Goal: Communication & Community: Share content

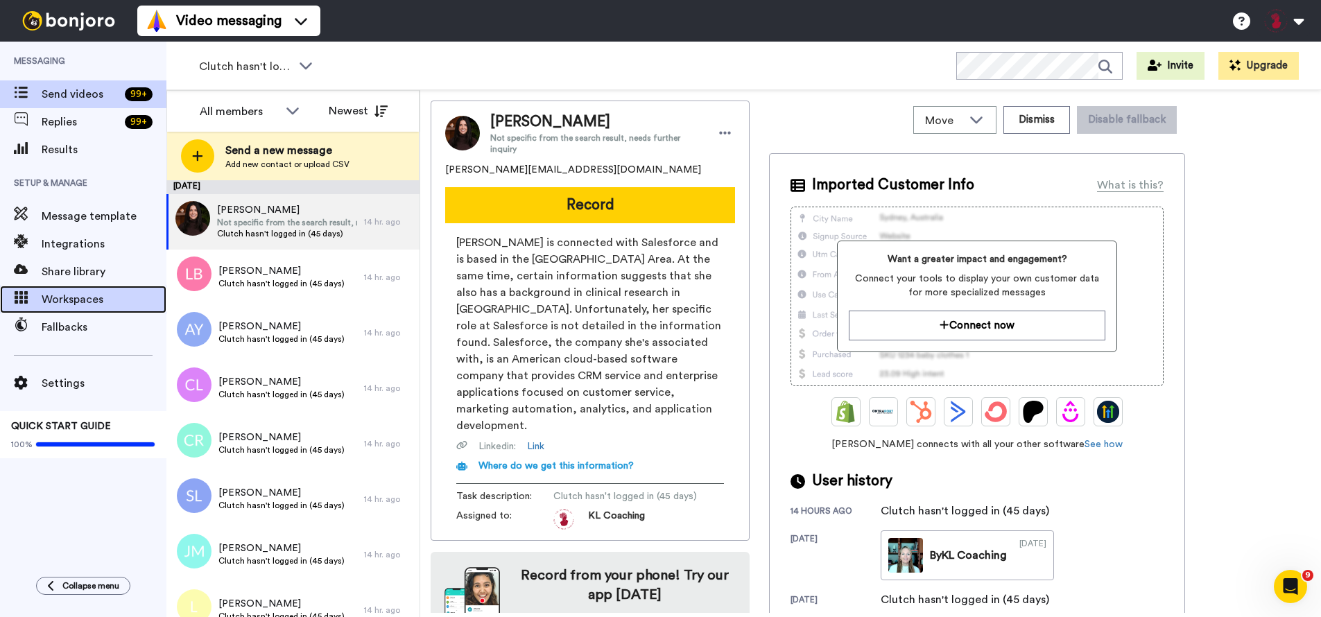
click at [75, 305] on span "Workspaces" at bounding box center [104, 299] width 125 height 17
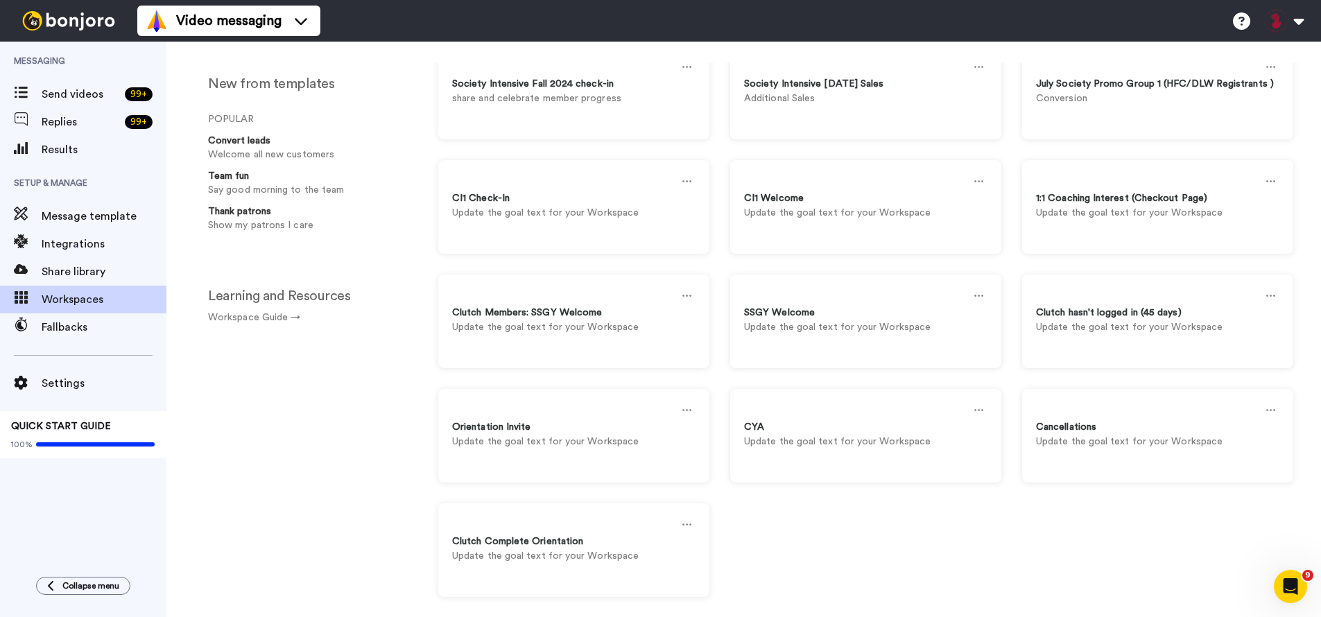
scroll to position [146, 0]
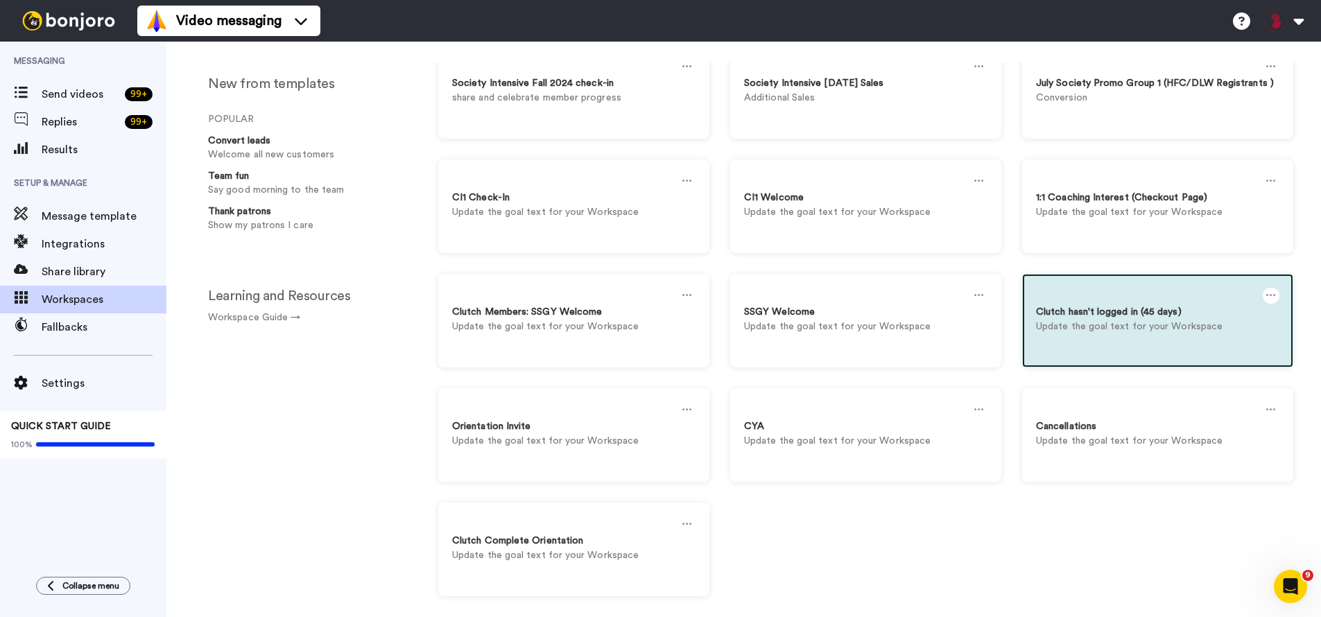
click at [1165, 333] on p "Update the goal text for your Workspace" at bounding box center [1157, 327] width 243 height 15
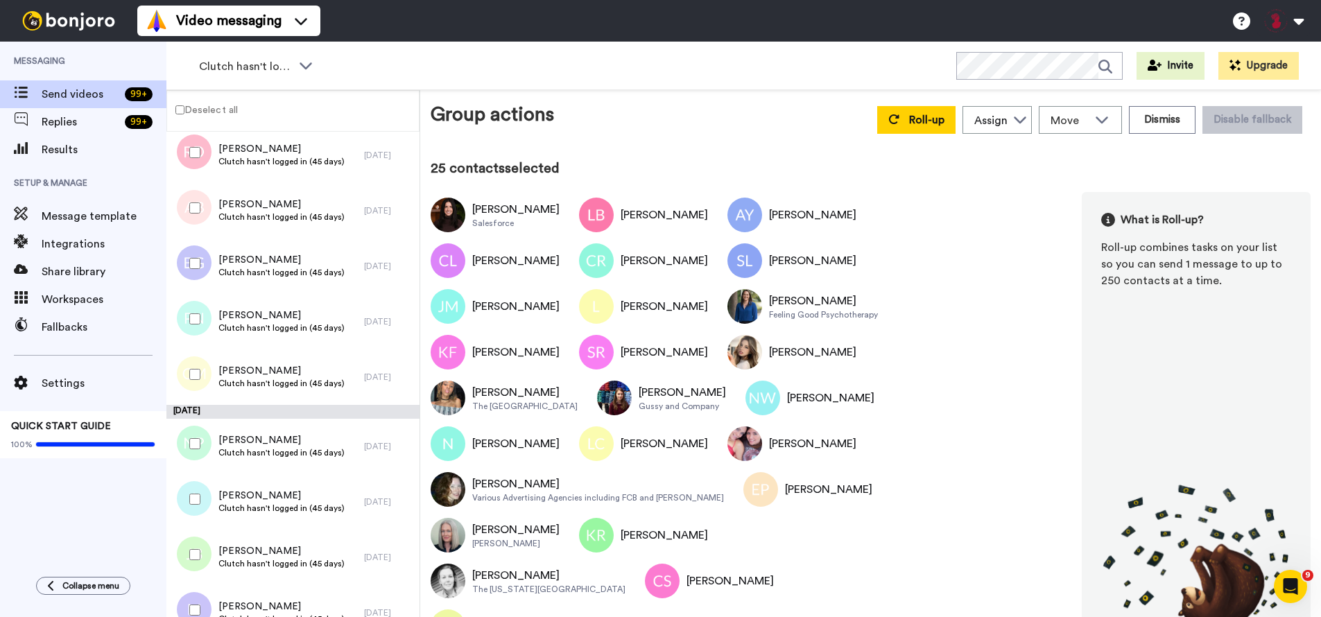
scroll to position [1577, 0]
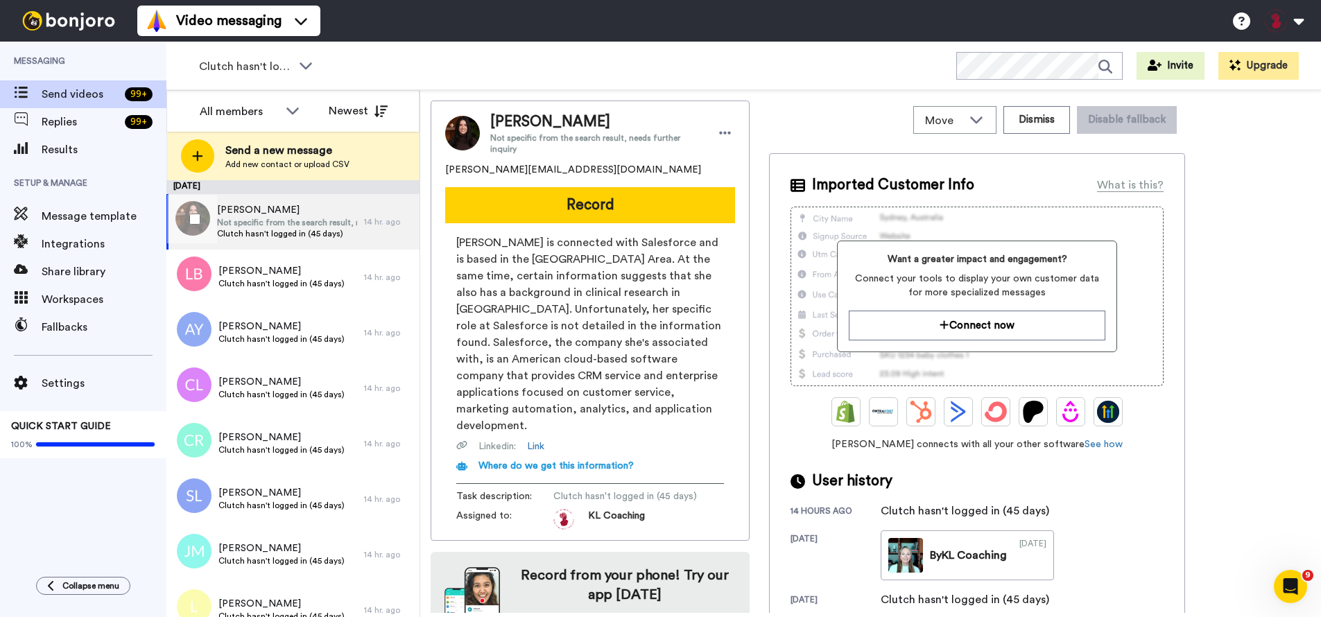
click at [195, 212] on div at bounding box center [192, 219] width 50 height 49
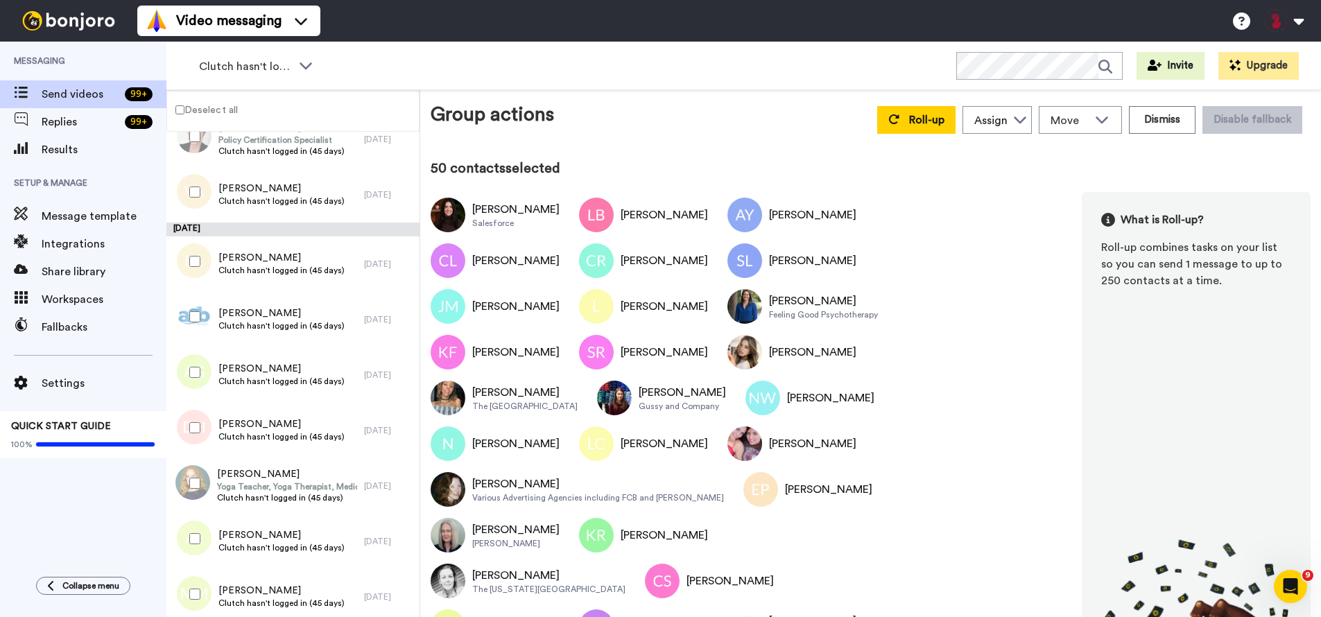
scroll to position [2673, 0]
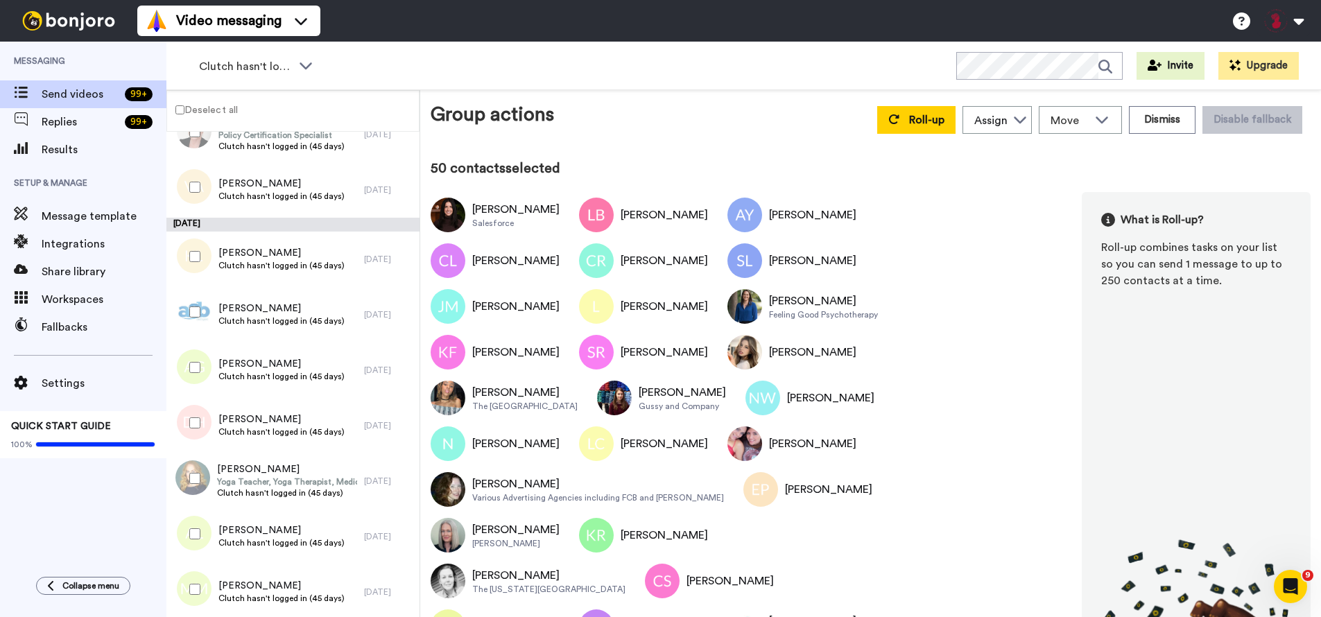
click at [204, 313] on div at bounding box center [192, 312] width 50 height 49
click at [204, 360] on div at bounding box center [192, 367] width 50 height 49
click at [214, 413] on div at bounding box center [192, 423] width 50 height 49
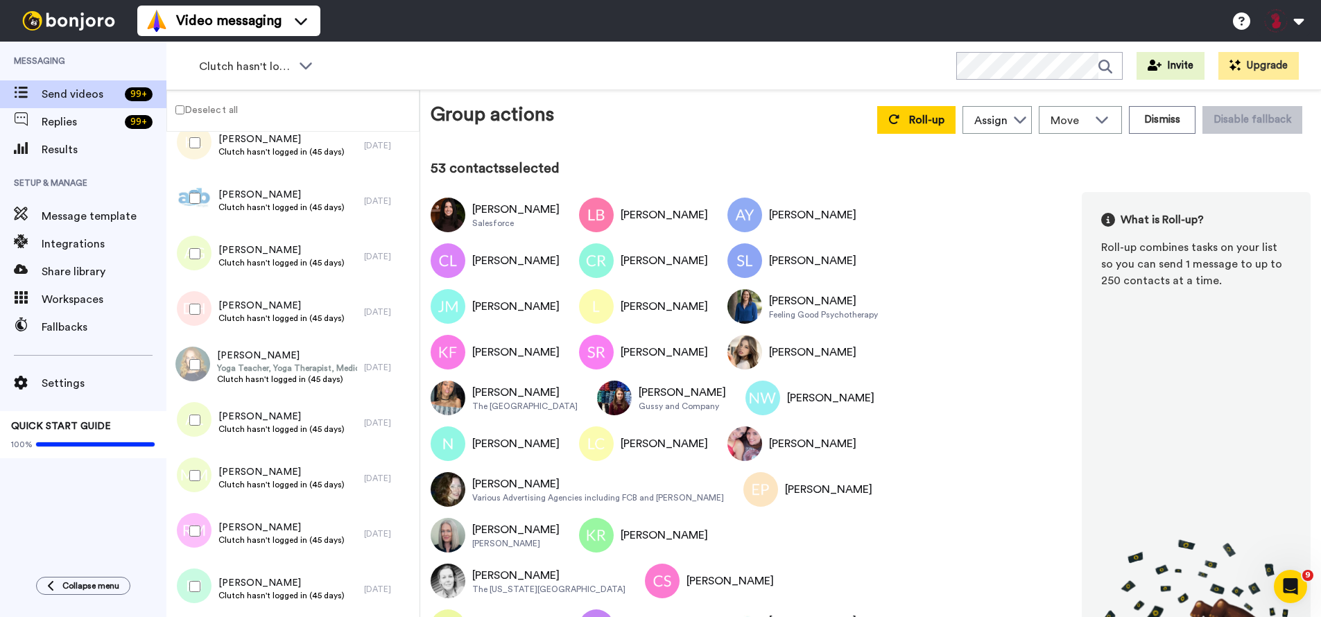
click at [206, 368] on div at bounding box center [192, 364] width 50 height 49
click at [207, 429] on div at bounding box center [192, 420] width 50 height 49
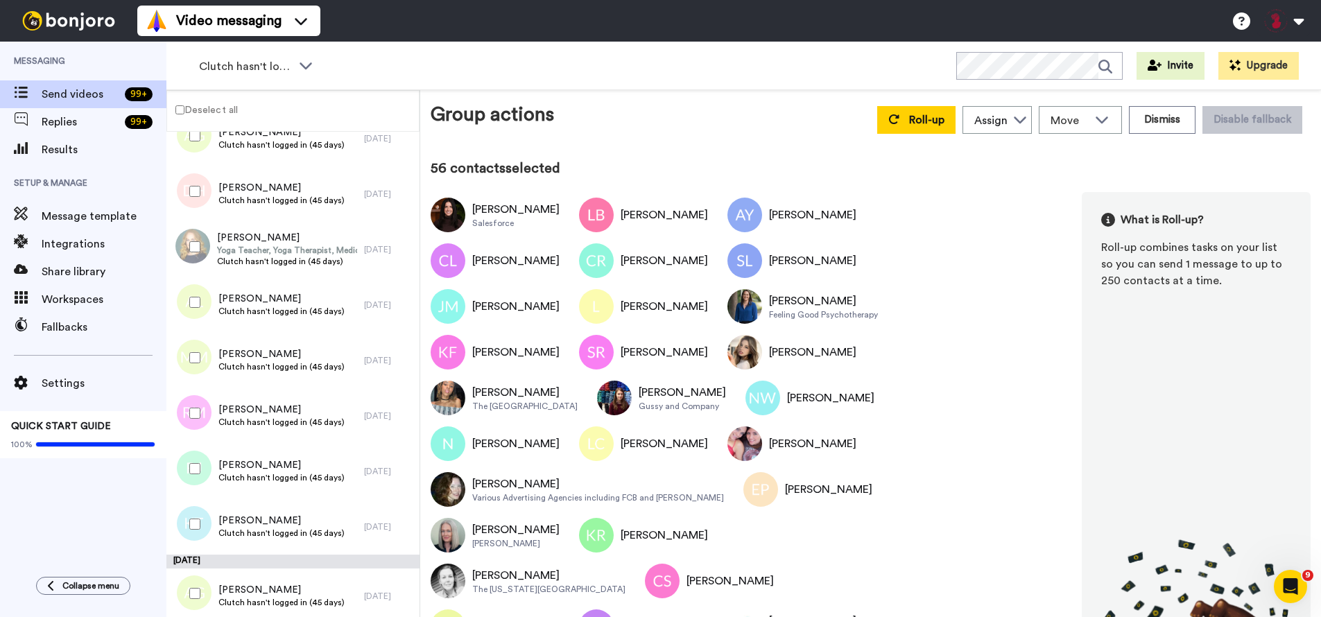
click at [202, 413] on div at bounding box center [192, 413] width 50 height 49
click at [209, 458] on div at bounding box center [192, 468] width 50 height 49
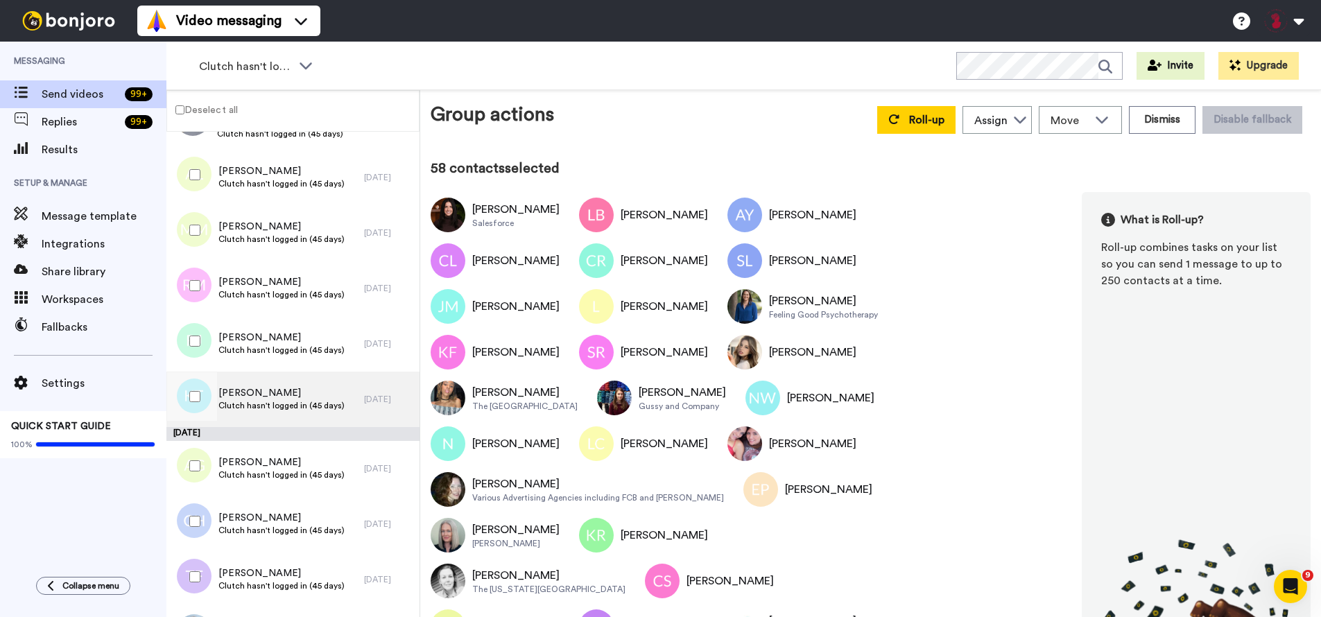
click at [217, 406] on div "[PERSON_NAME] Clutch hasn't logged in (45 days)" at bounding box center [265, 399] width 198 height 55
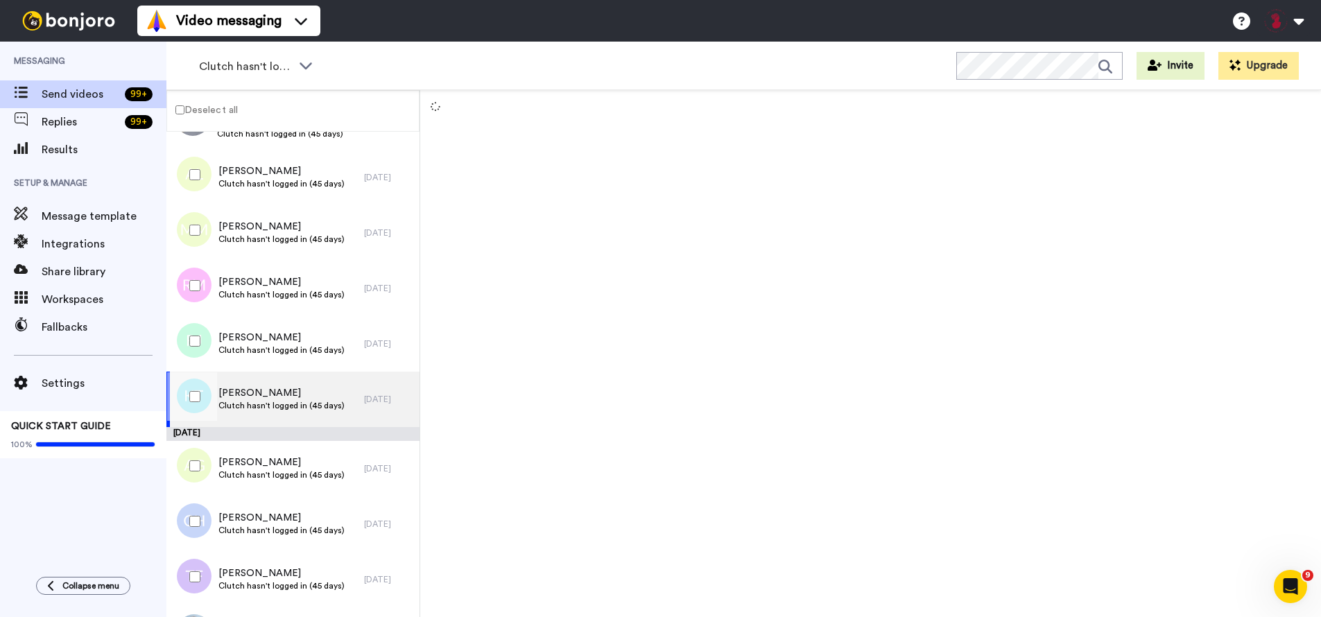
scroll to position [3165, 0]
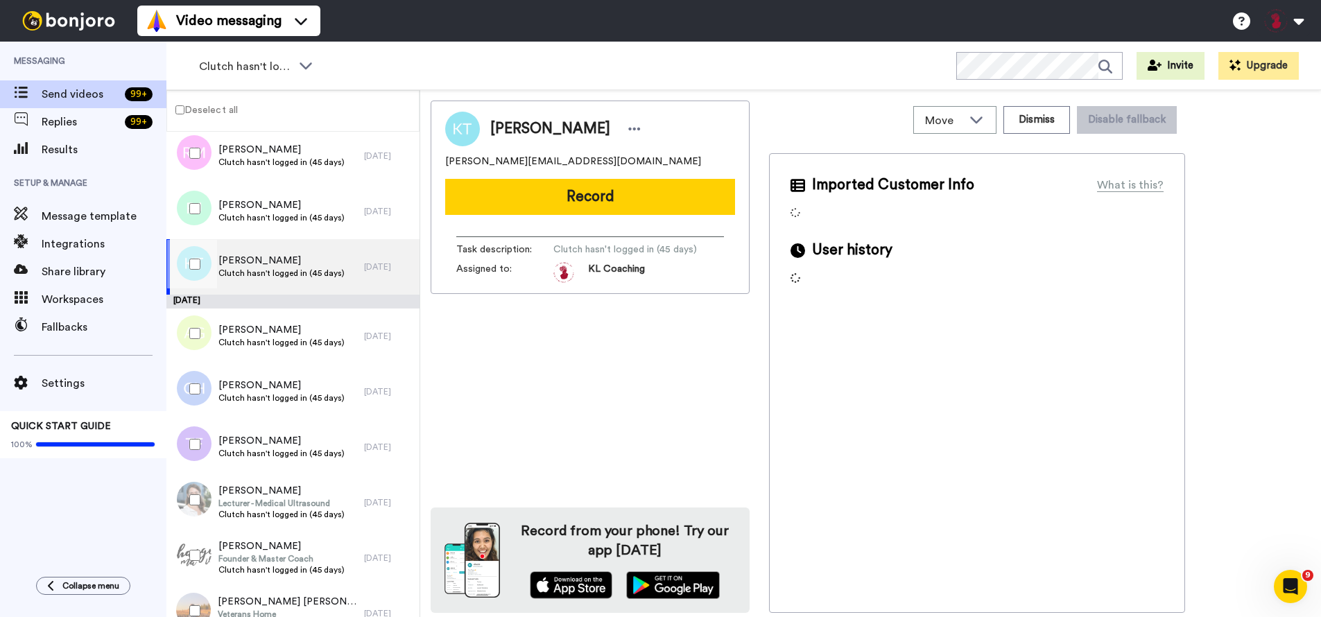
click at [197, 270] on div at bounding box center [192, 264] width 50 height 49
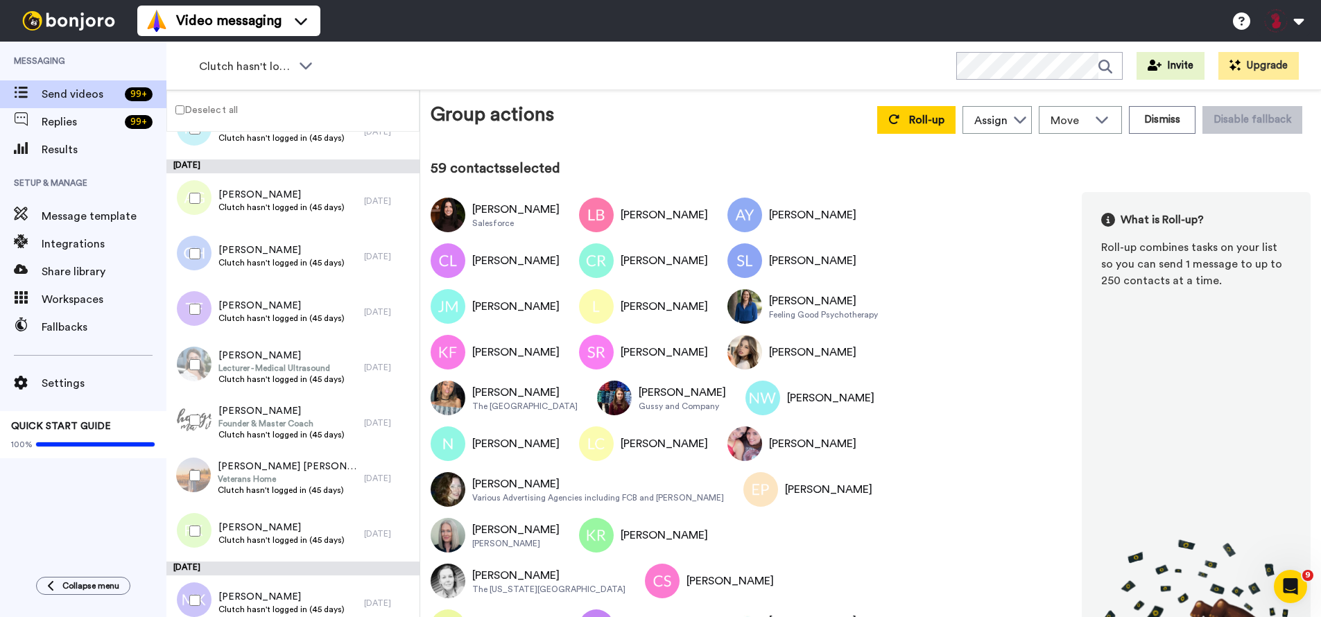
scroll to position [3302, 0]
click at [194, 202] on div at bounding box center [192, 197] width 50 height 49
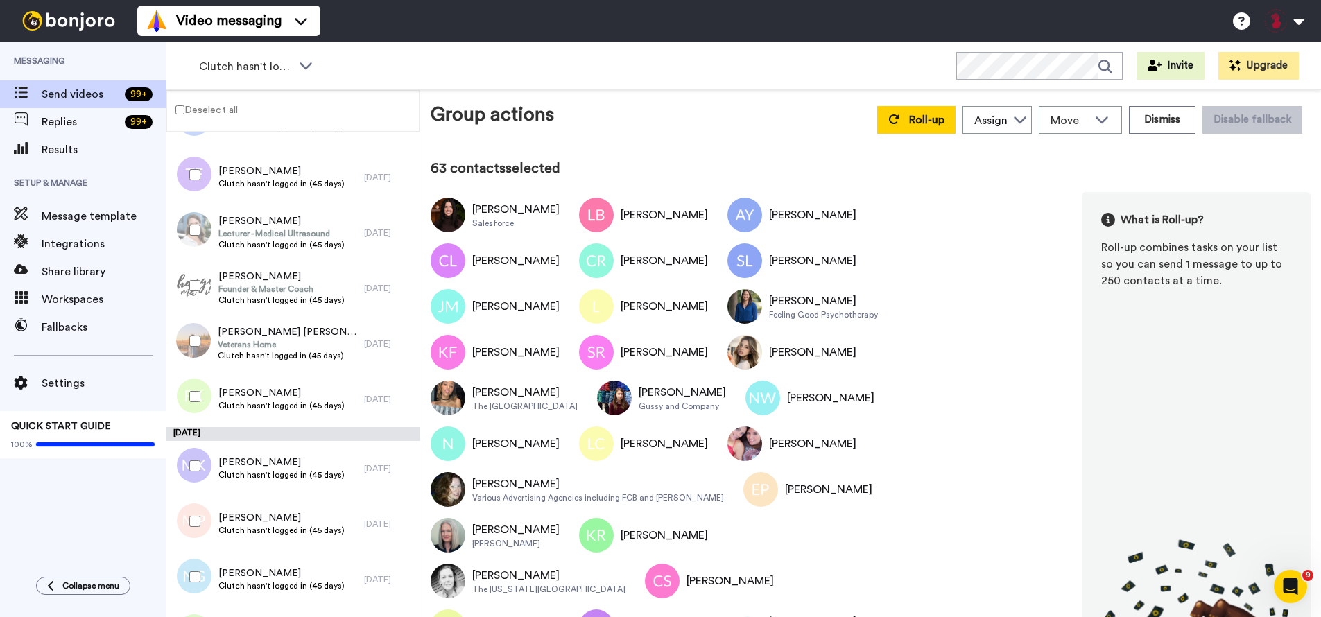
click at [204, 281] on div at bounding box center [192, 285] width 50 height 49
click at [202, 326] on div at bounding box center [192, 341] width 50 height 49
click at [203, 387] on div at bounding box center [192, 396] width 50 height 49
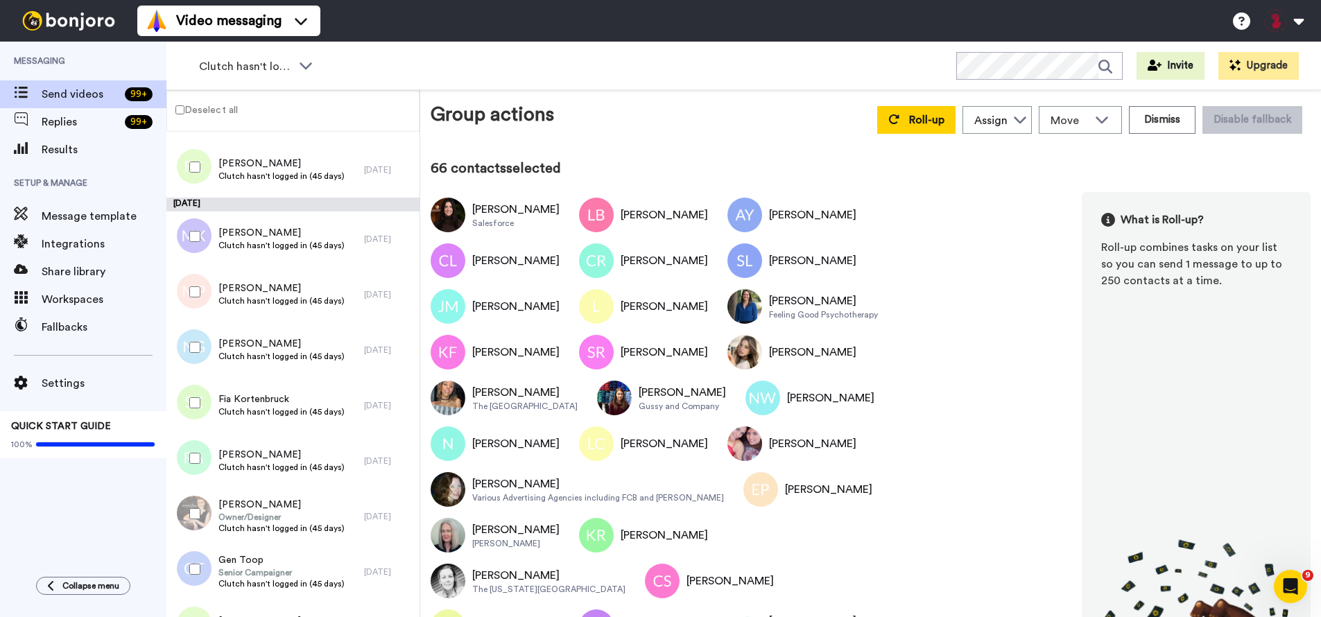
scroll to position [3664, 0]
click at [196, 300] on div at bounding box center [192, 292] width 50 height 49
click at [200, 400] on div at bounding box center [192, 403] width 50 height 49
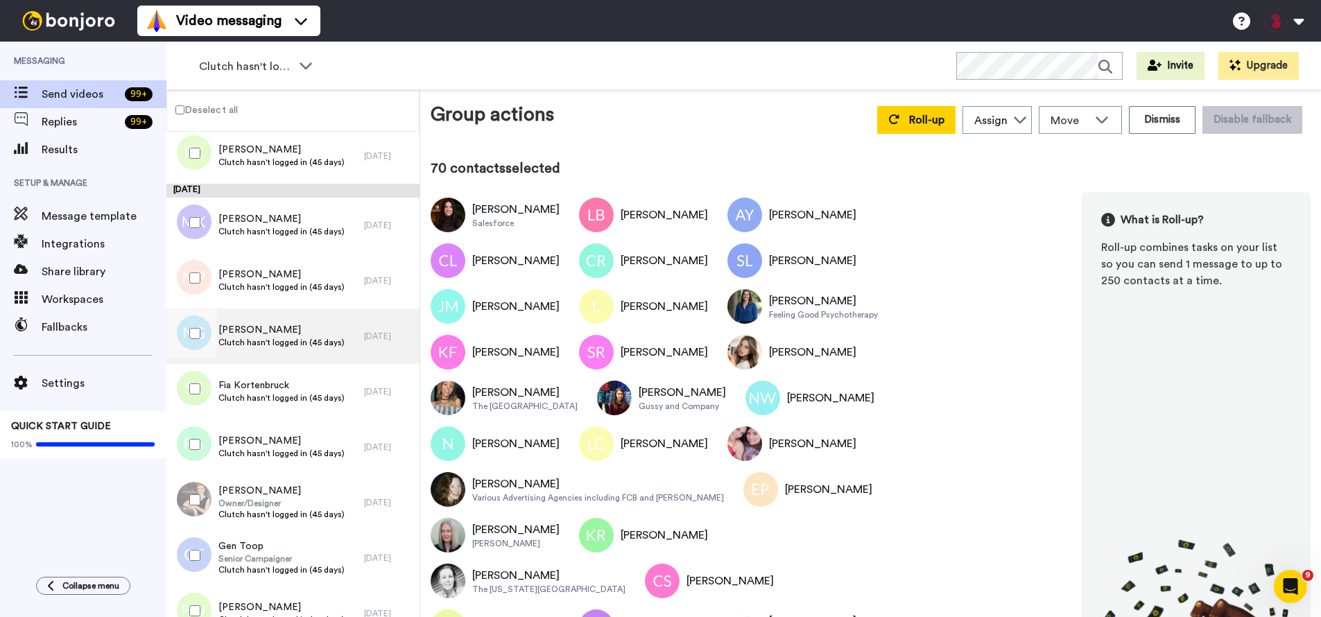
scroll to position [3691, 0]
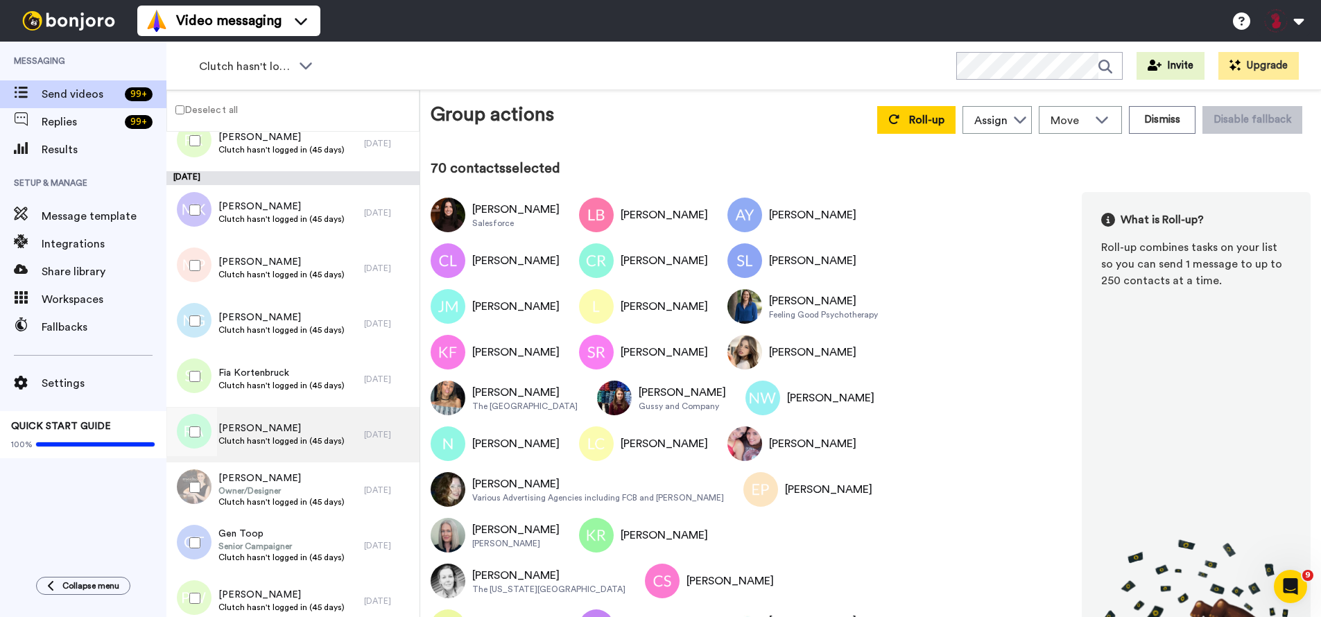
click at [222, 437] on span "Clutch hasn't logged in (45 days)" at bounding box center [281, 440] width 126 height 11
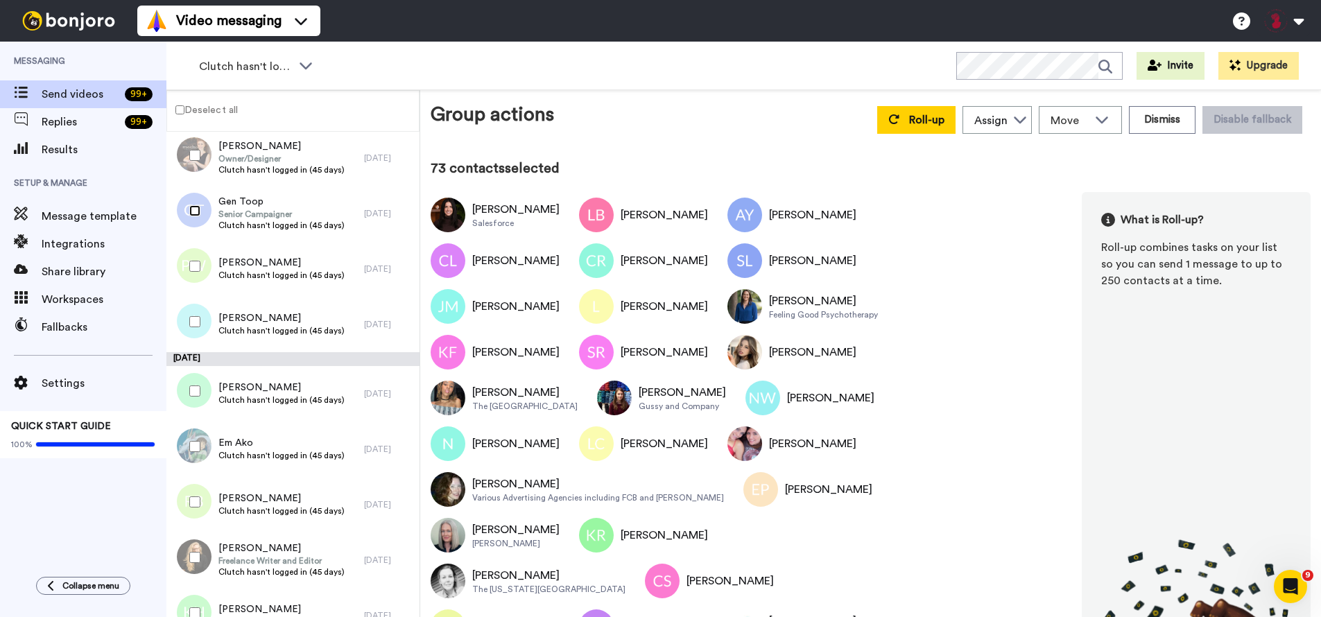
scroll to position [4027, 0]
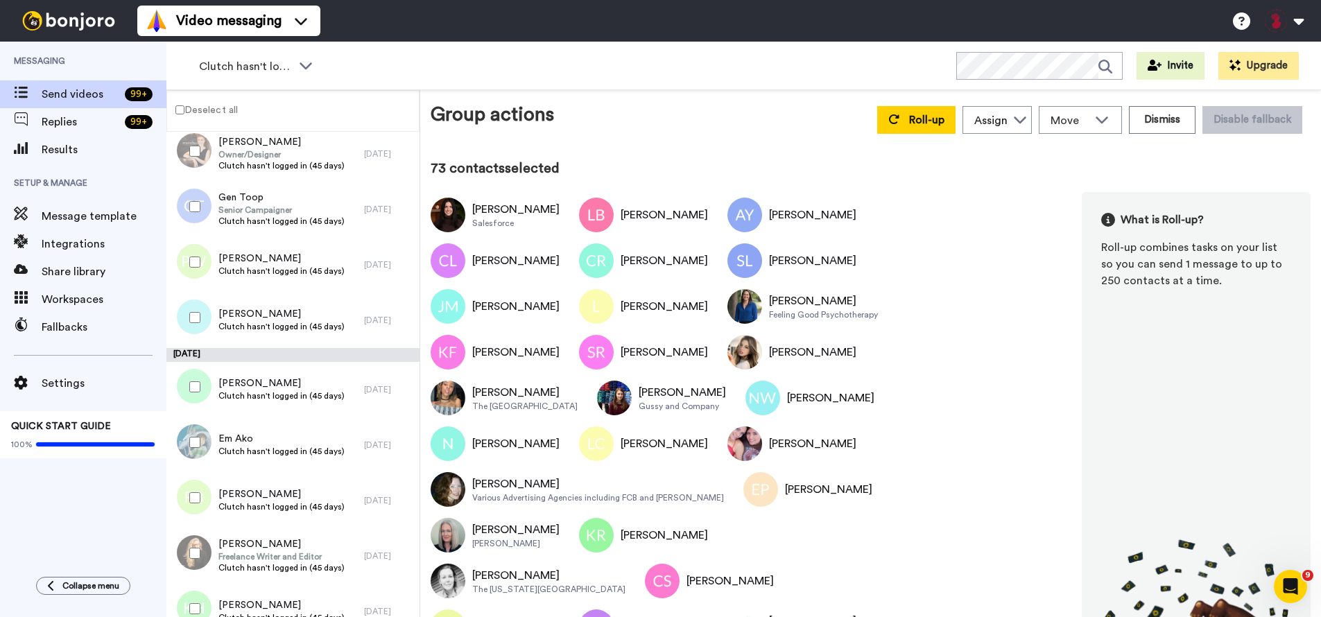
click at [195, 270] on div at bounding box center [192, 262] width 50 height 49
click at [188, 391] on div at bounding box center [192, 387] width 50 height 49
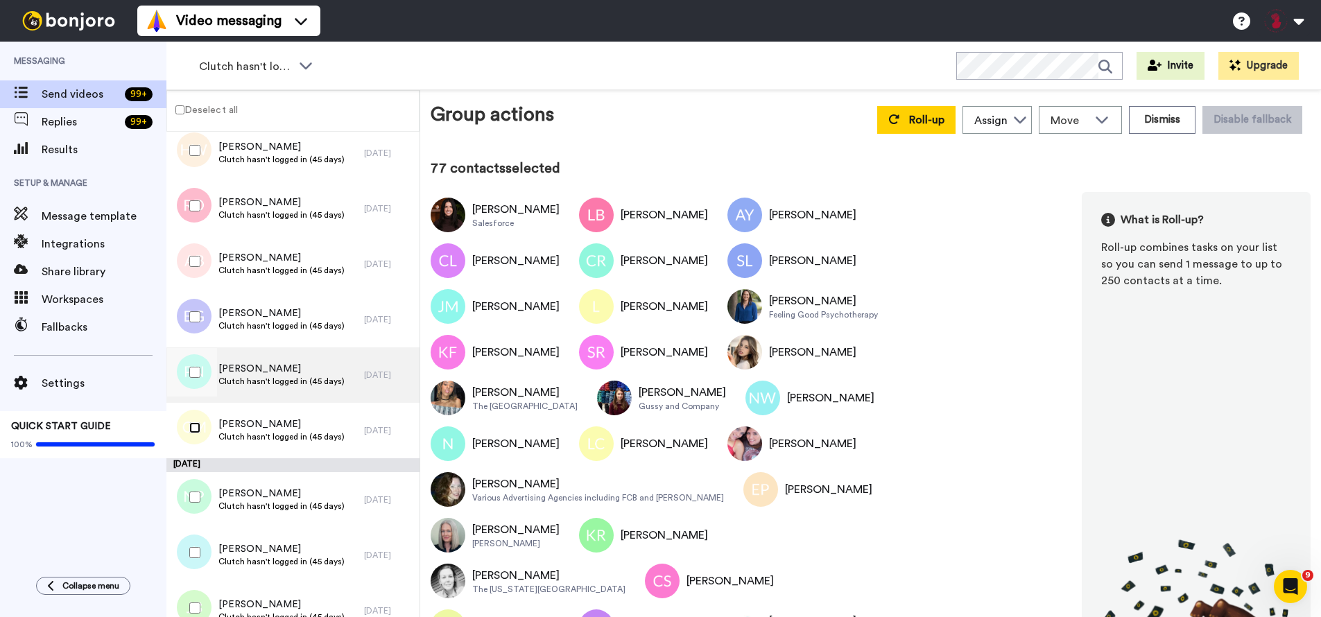
scroll to position [1518, 0]
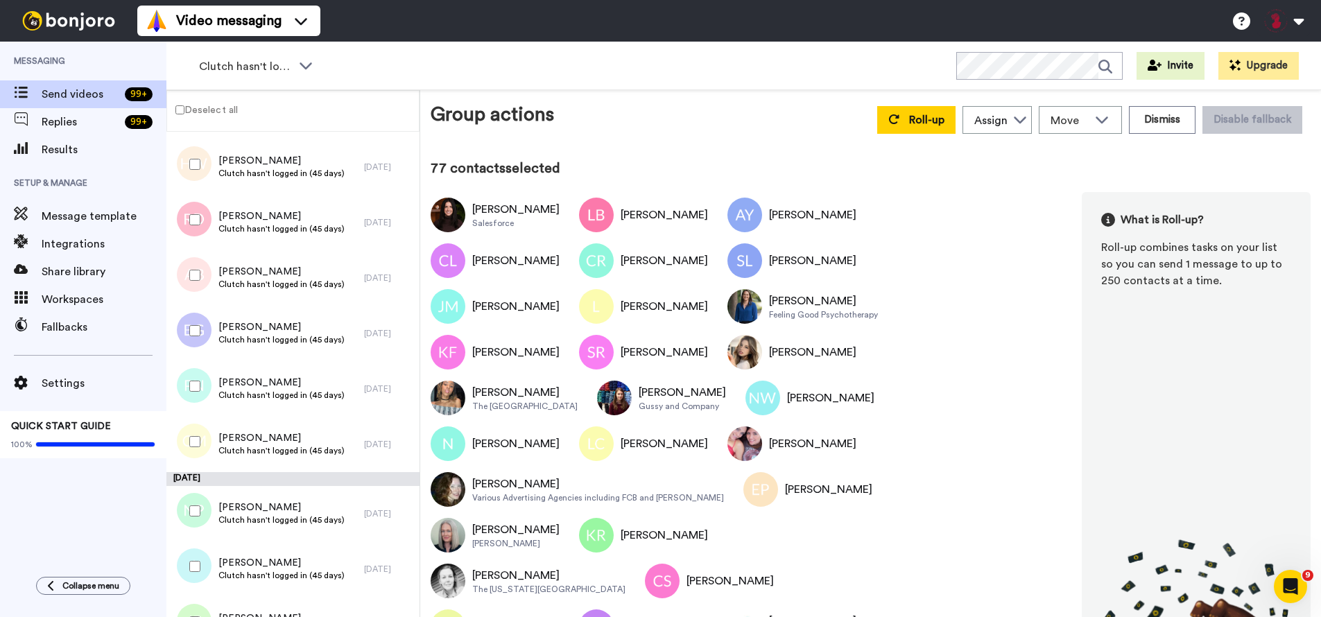
click at [196, 435] on div at bounding box center [192, 441] width 50 height 49
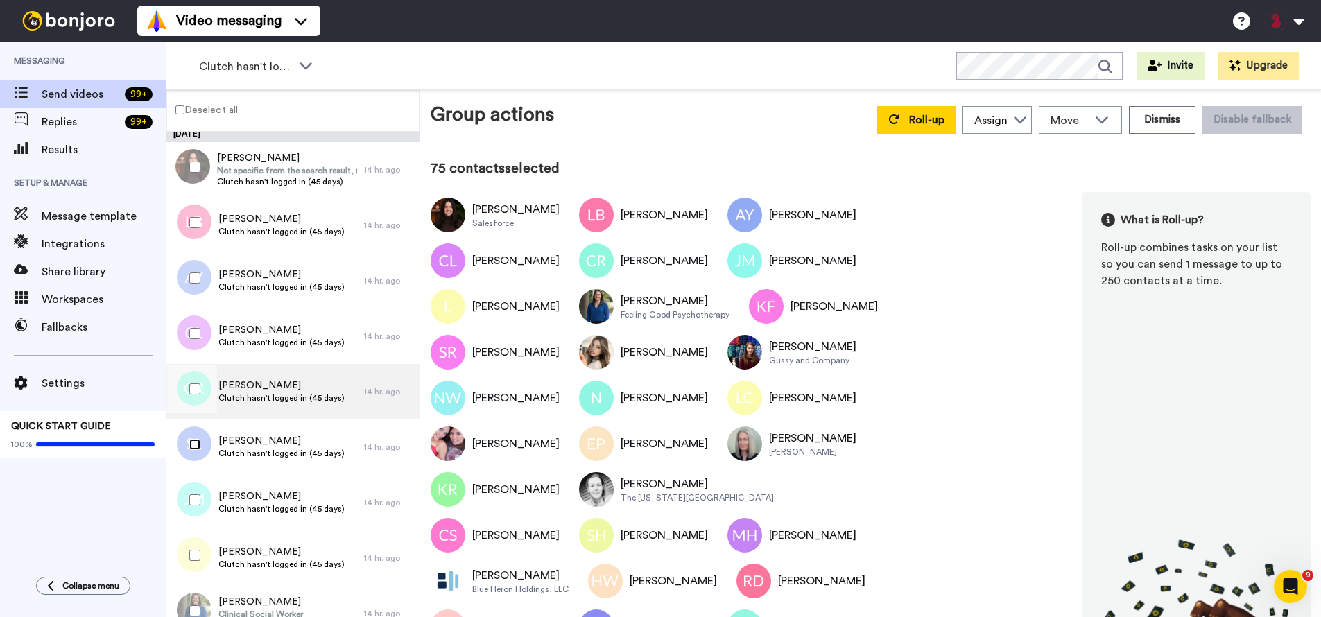
scroll to position [0, 0]
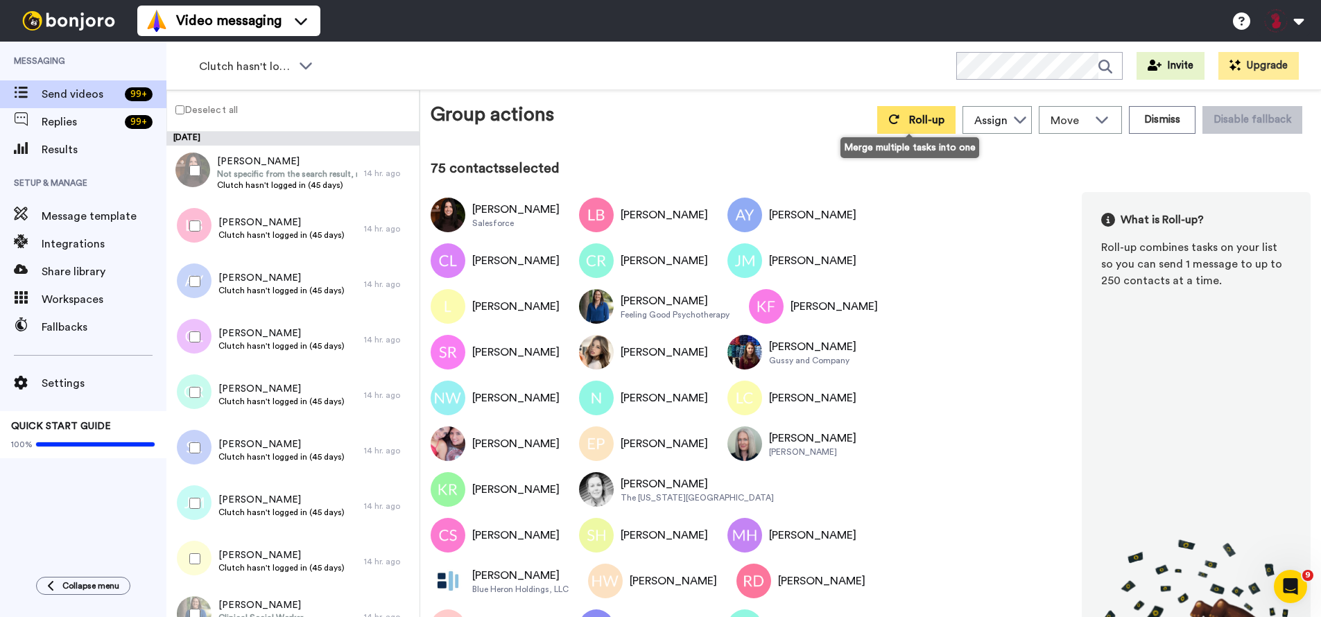
click at [909, 119] on span "Roll-up" at bounding box center [926, 119] width 35 height 11
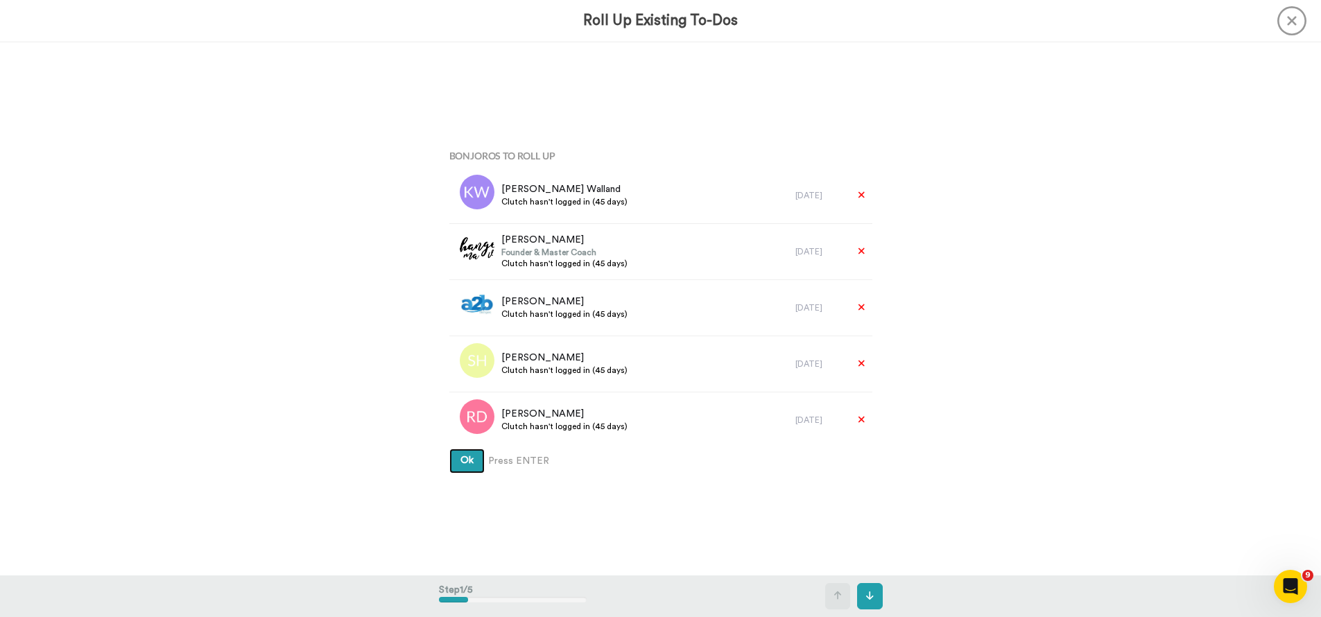
click at [460, 460] on span "Ok" at bounding box center [466, 461] width 13 height 10
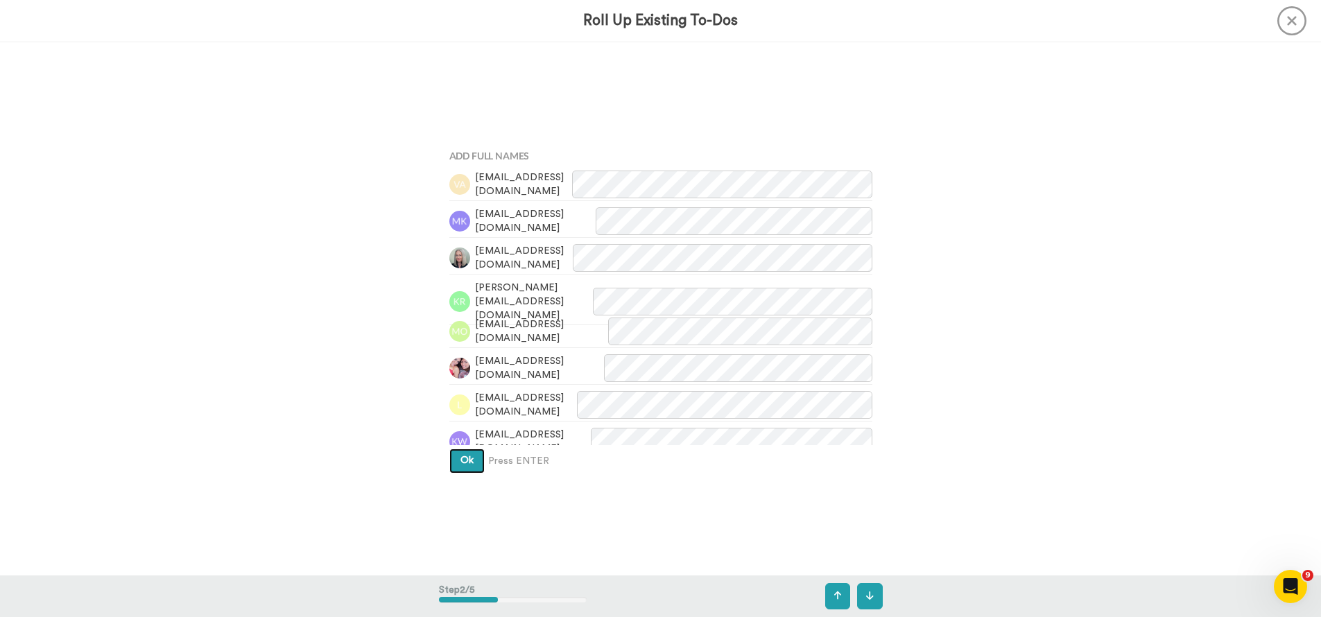
click at [459, 468] on button "Ok" at bounding box center [466, 461] width 35 height 25
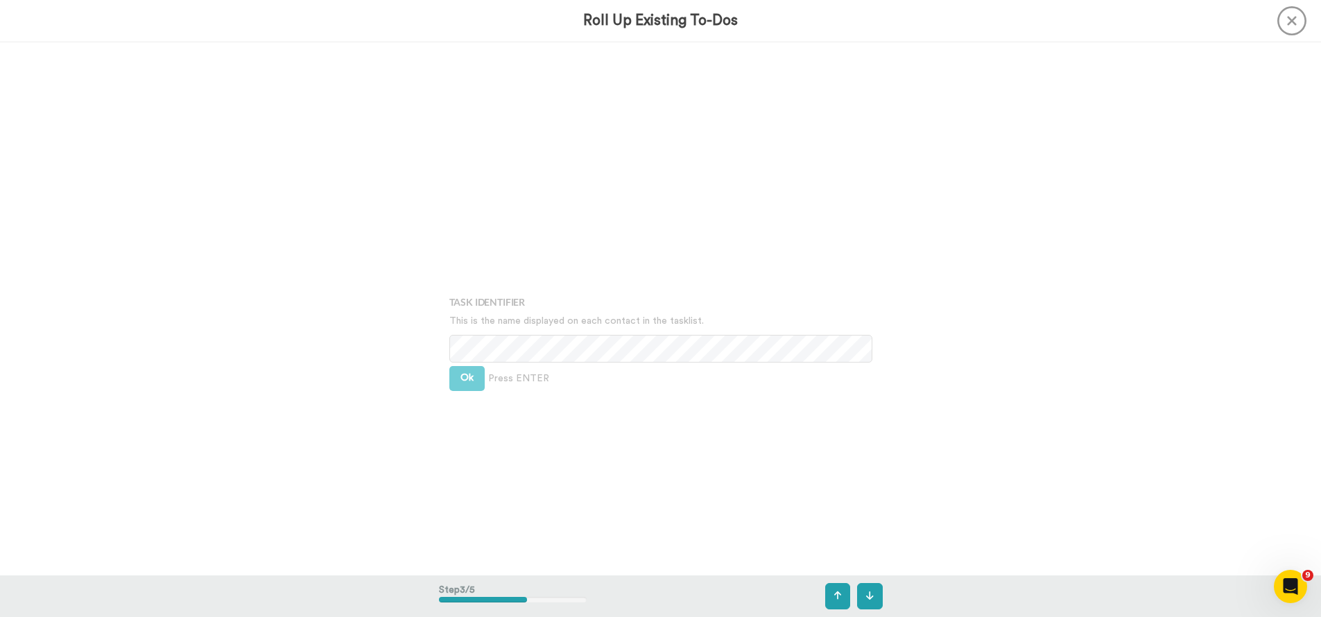
scroll to position [1066, 0]
click at [465, 349] on span "Ok" at bounding box center [466, 346] width 13 height 10
click at [465, 338] on span "Ok" at bounding box center [466, 336] width 13 height 10
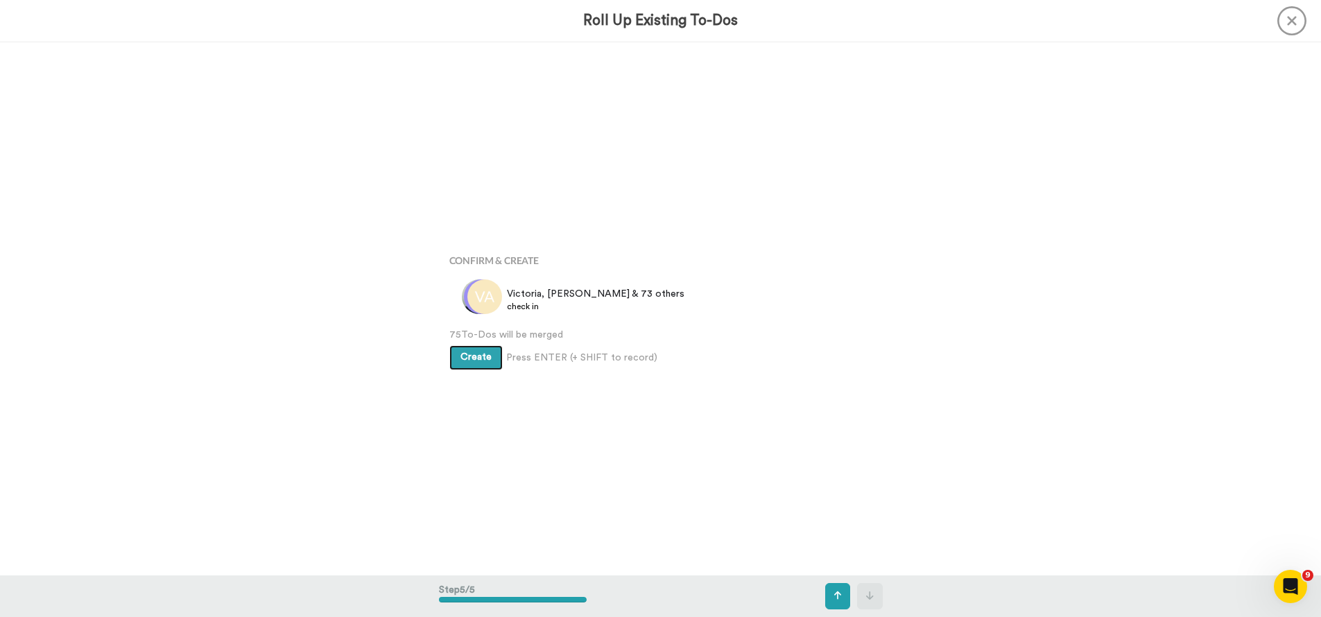
scroll to position [2133, 0]
click at [474, 363] on button "Create" at bounding box center [475, 357] width 53 height 25
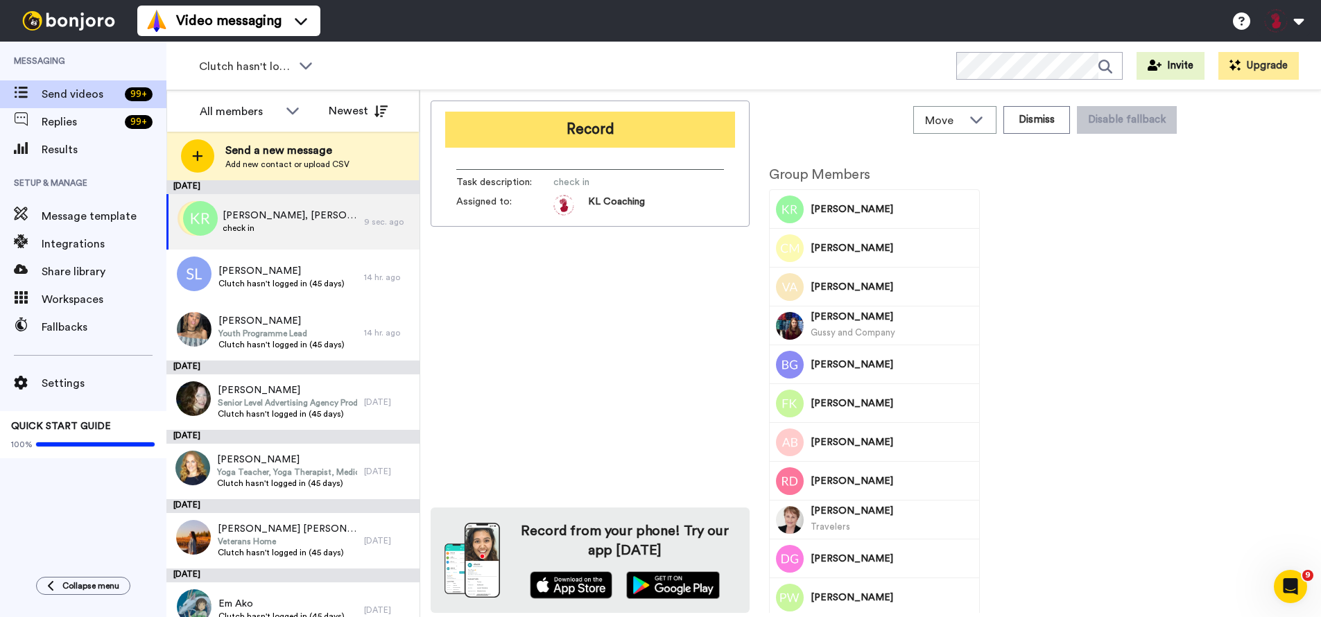
click at [623, 131] on button "Record" at bounding box center [590, 130] width 290 height 36
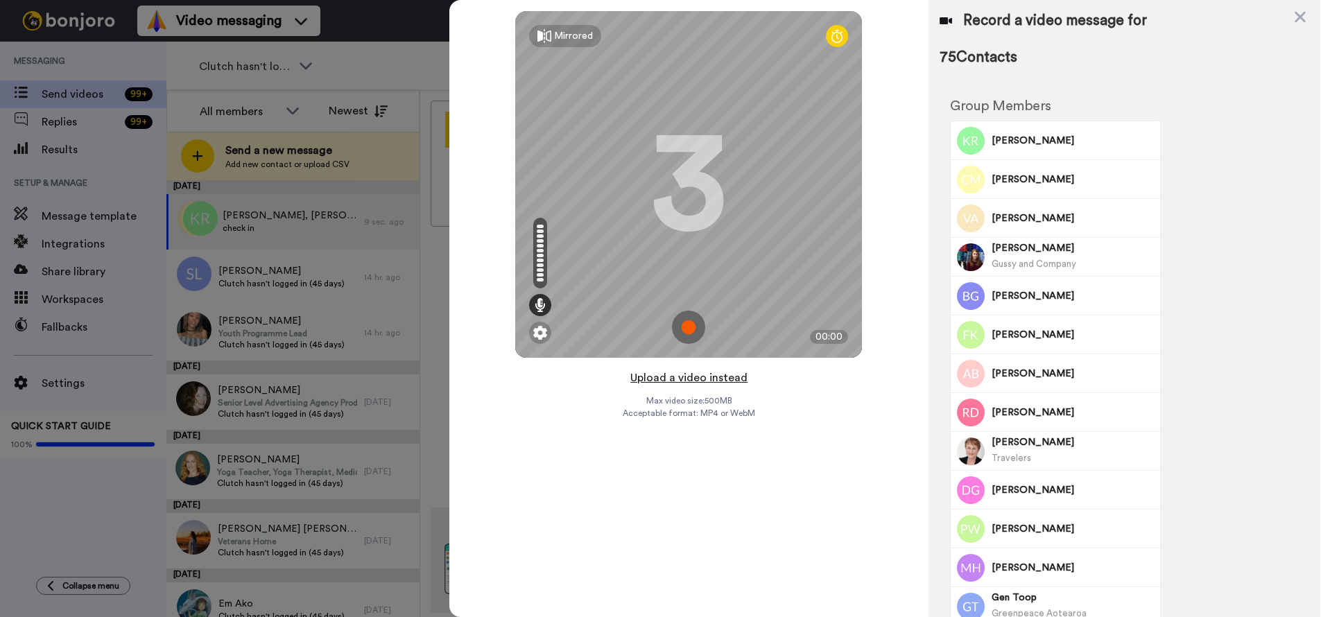
click at [677, 377] on button "Upload a video instead" at bounding box center [688, 378] width 125 height 18
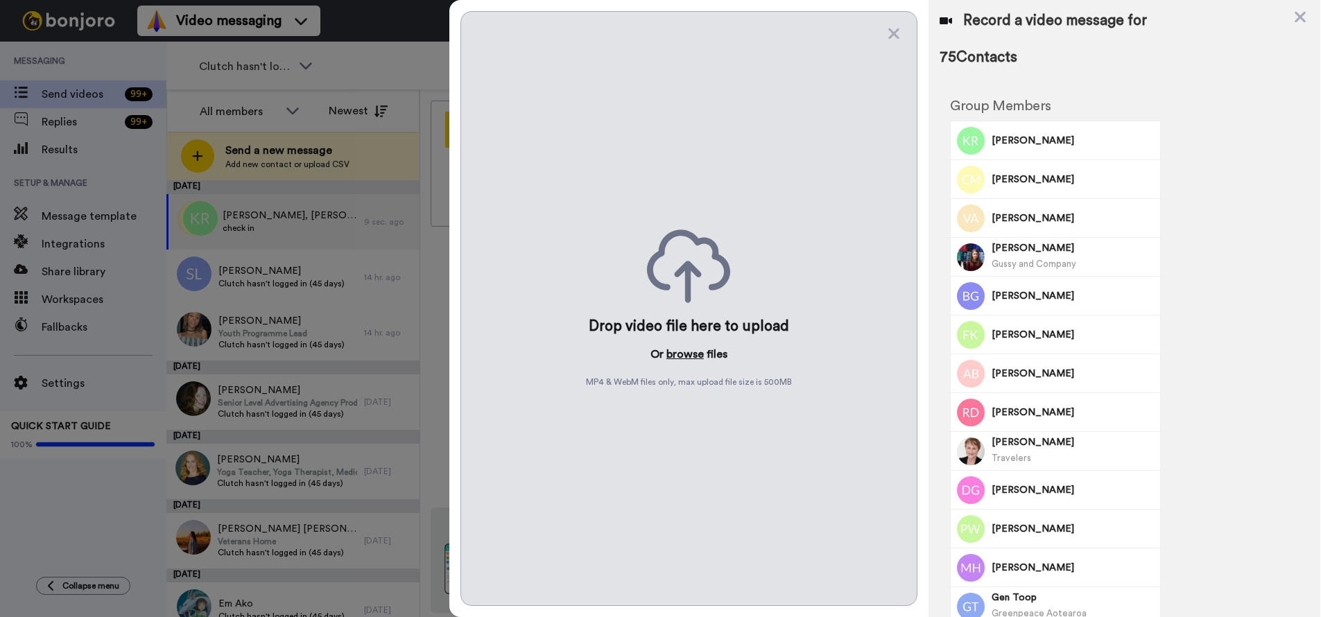
click at [688, 358] on button "browse" at bounding box center [684, 354] width 37 height 17
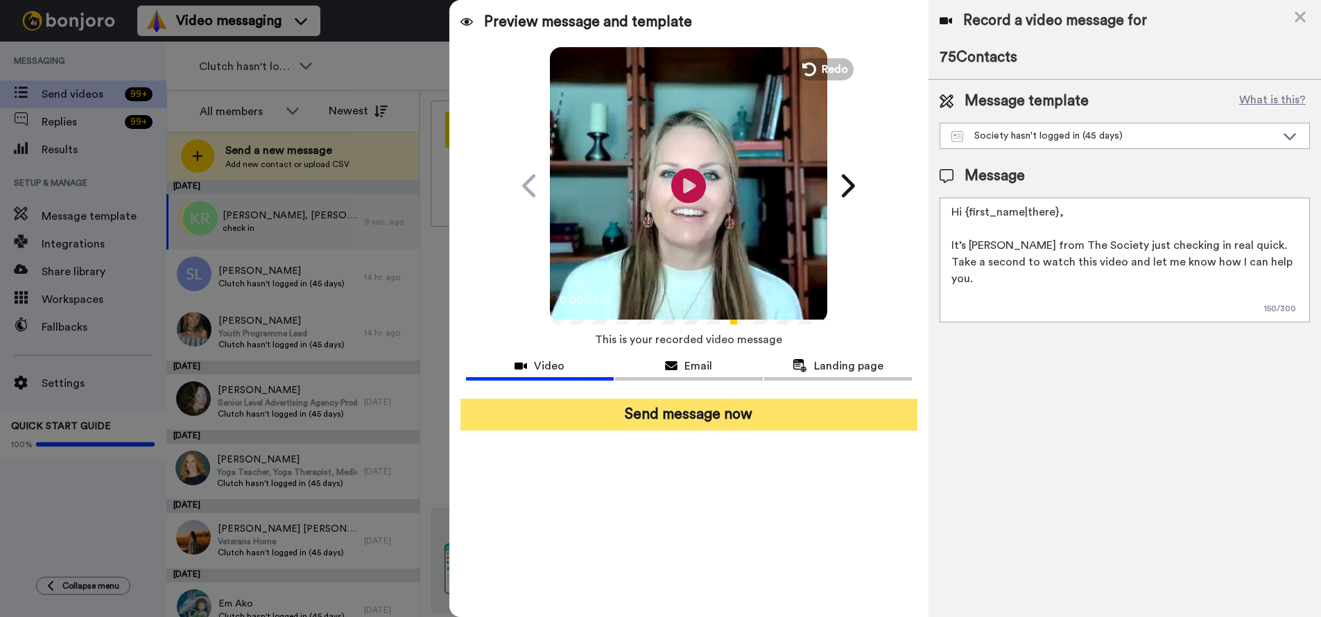
click at [779, 417] on button "Send message now" at bounding box center [689, 415] width 458 height 32
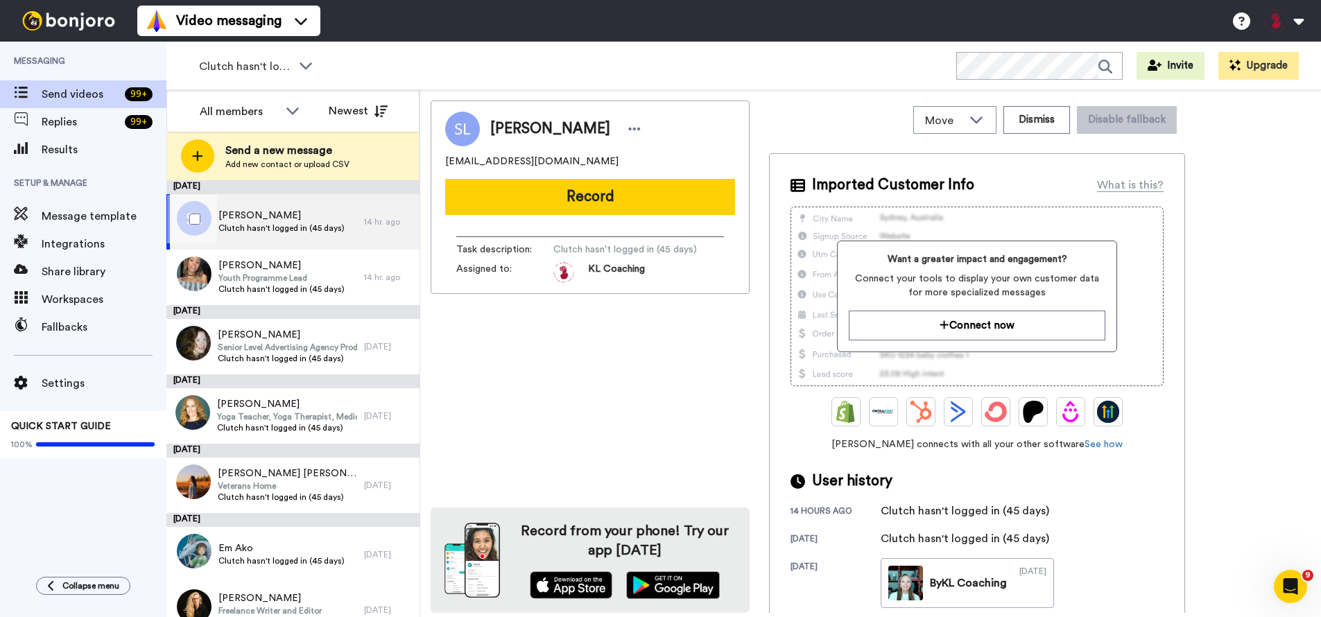
click at [200, 220] on div at bounding box center [192, 219] width 50 height 49
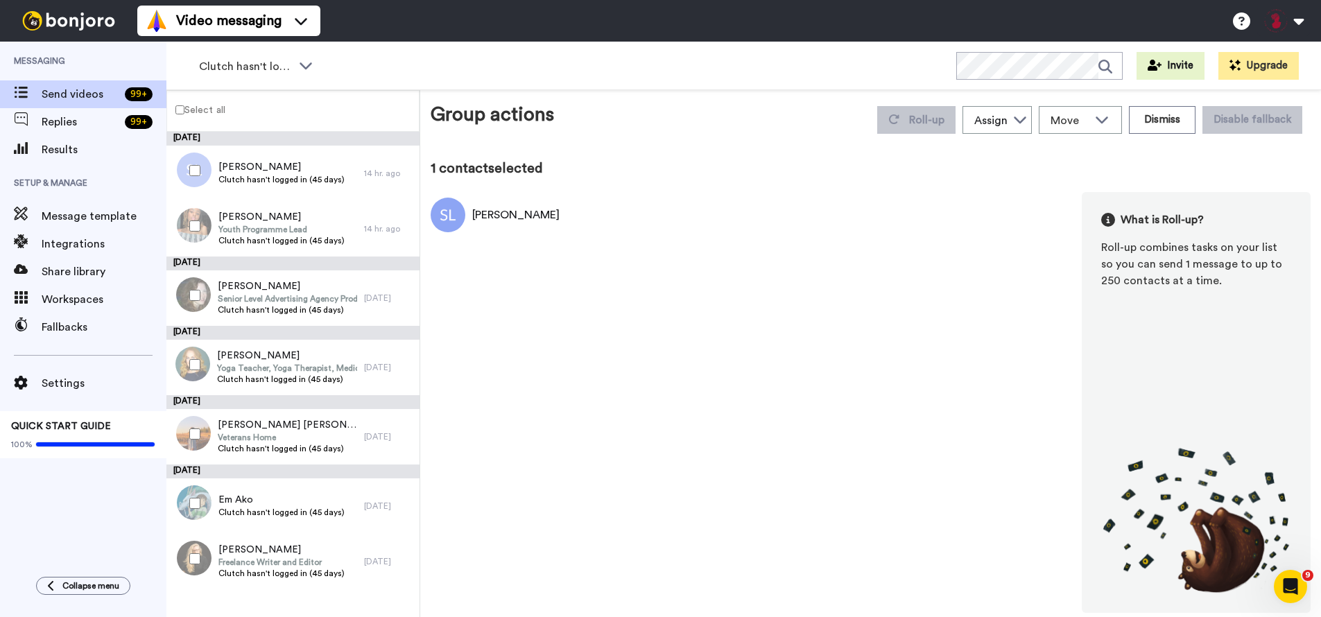
click at [195, 234] on div at bounding box center [192, 226] width 50 height 49
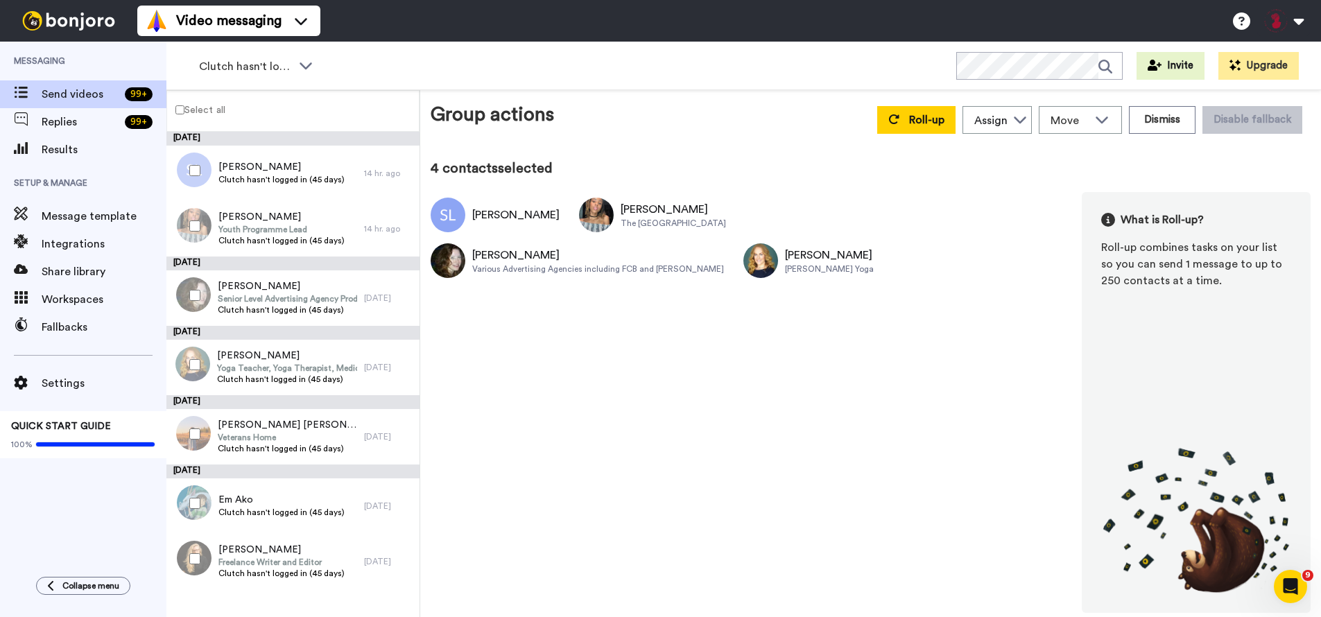
click at [212, 437] on div at bounding box center [192, 434] width 50 height 49
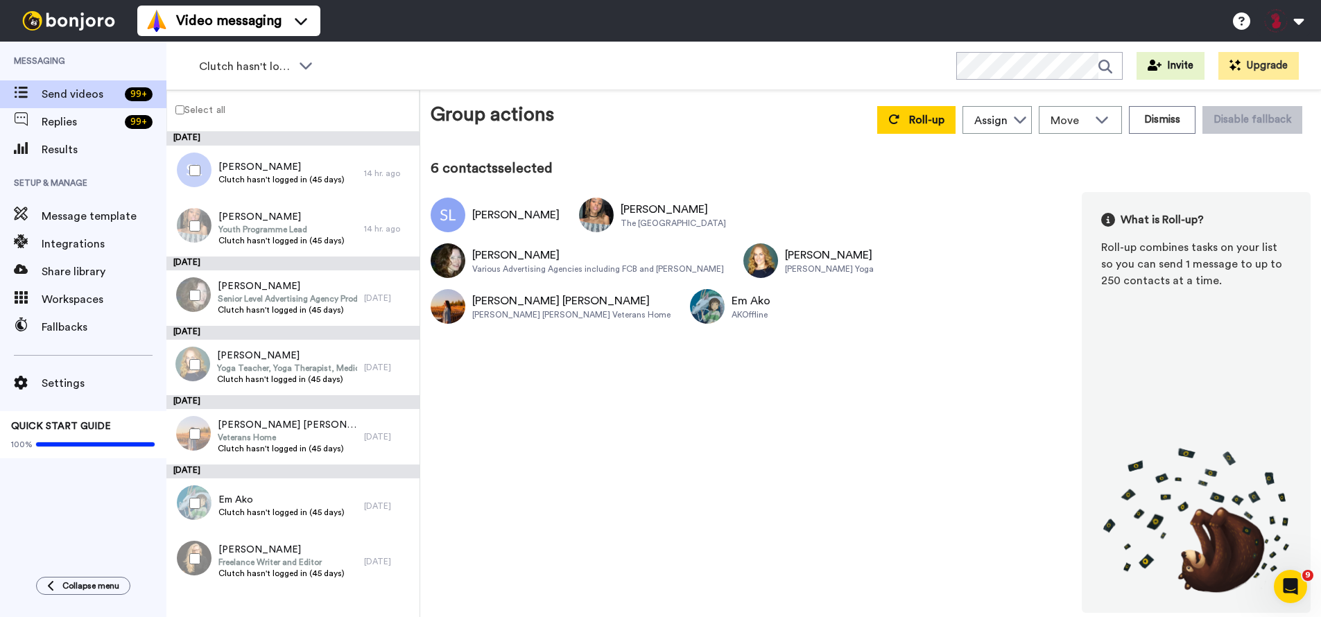
click at [201, 554] on div at bounding box center [192, 559] width 50 height 49
click at [1172, 125] on button "Dismiss" at bounding box center [1162, 120] width 67 height 28
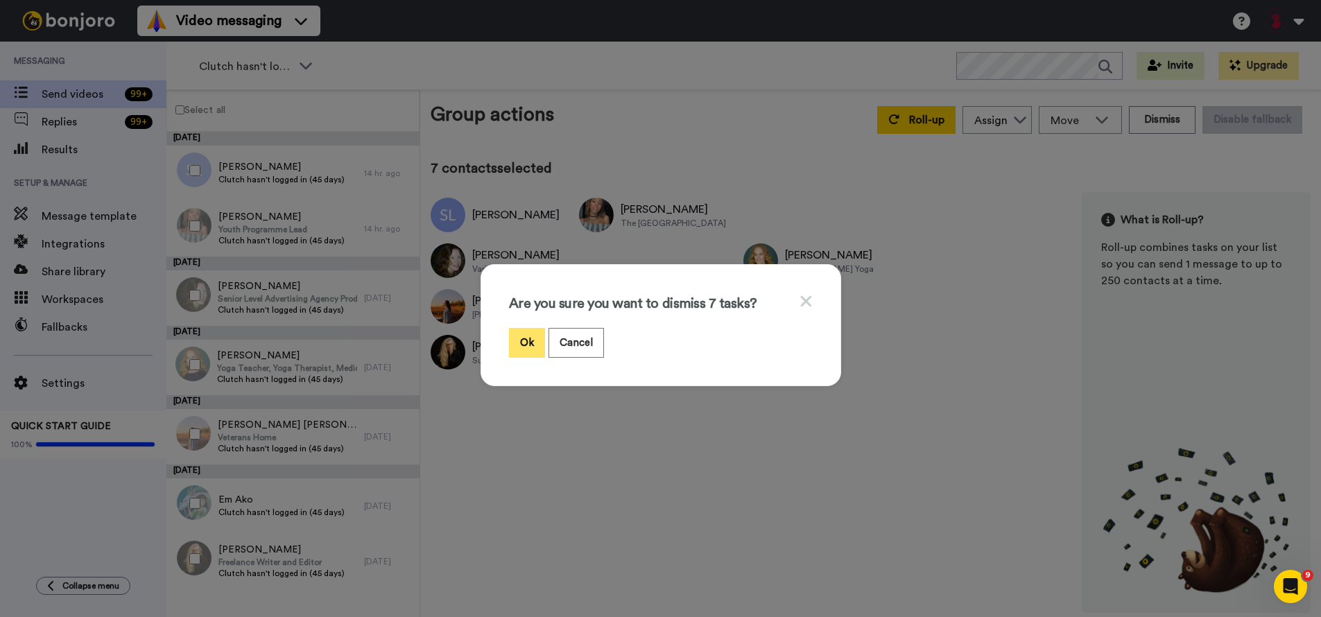
click at [522, 345] on button "Ok" at bounding box center [527, 343] width 36 height 30
